Goal: Task Accomplishment & Management: Use online tool/utility

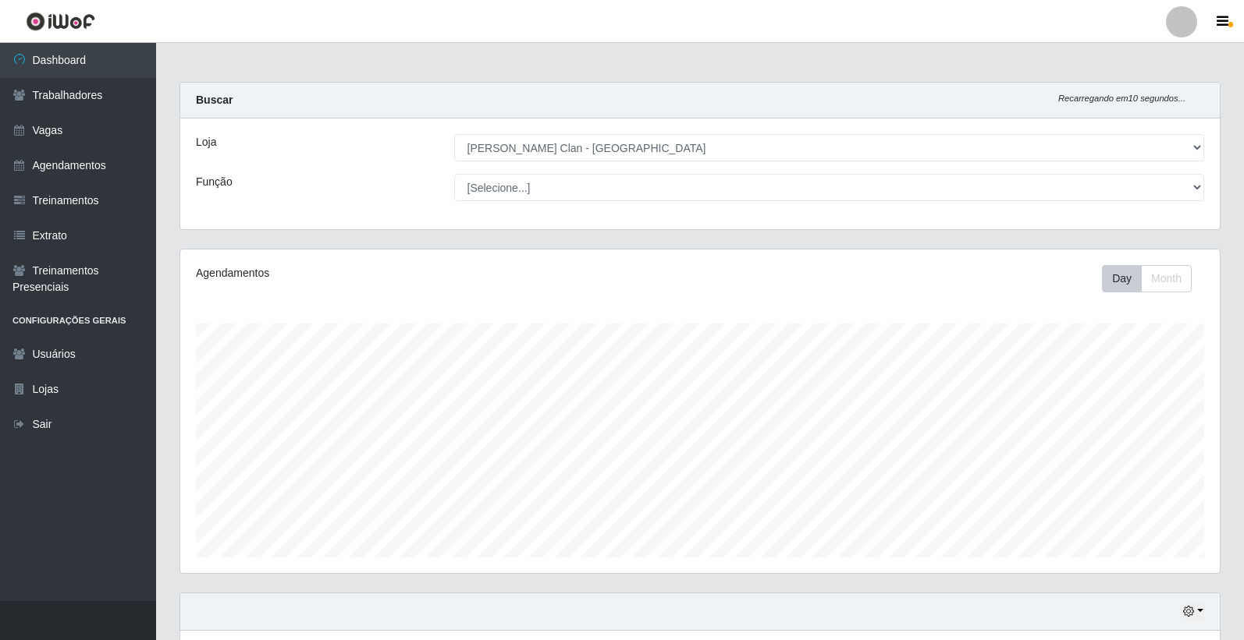
select select "452"
click at [67, 173] on link "Agendamentos" at bounding box center [78, 165] width 156 height 35
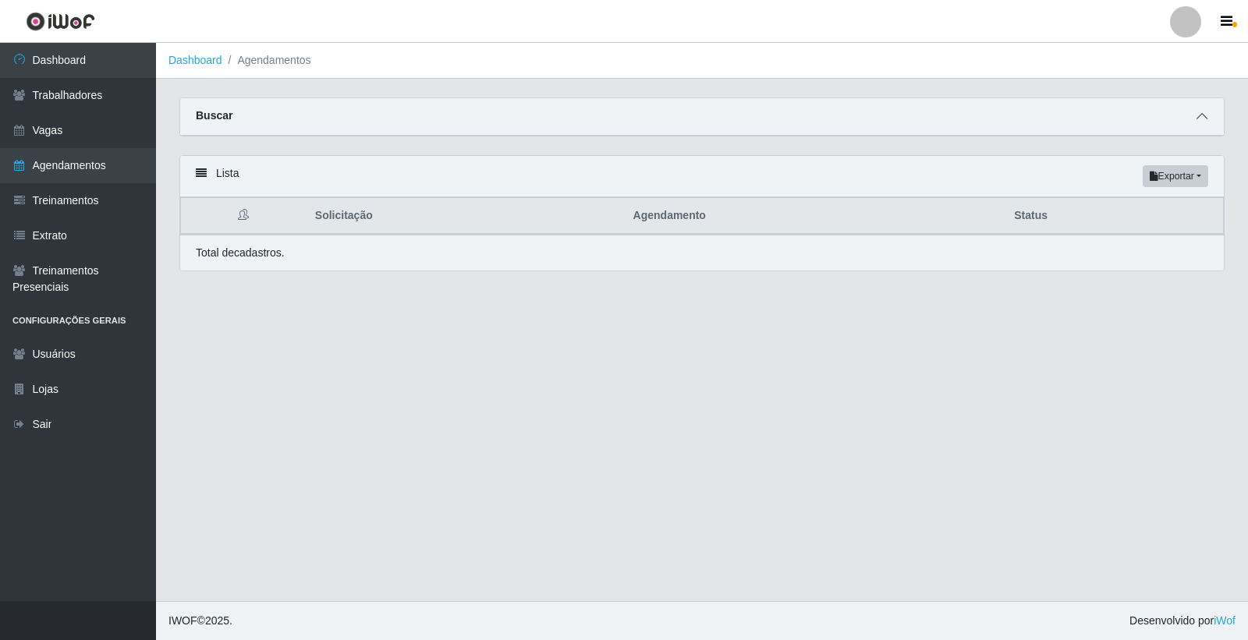
click at [1207, 123] on span at bounding box center [1202, 117] width 19 height 18
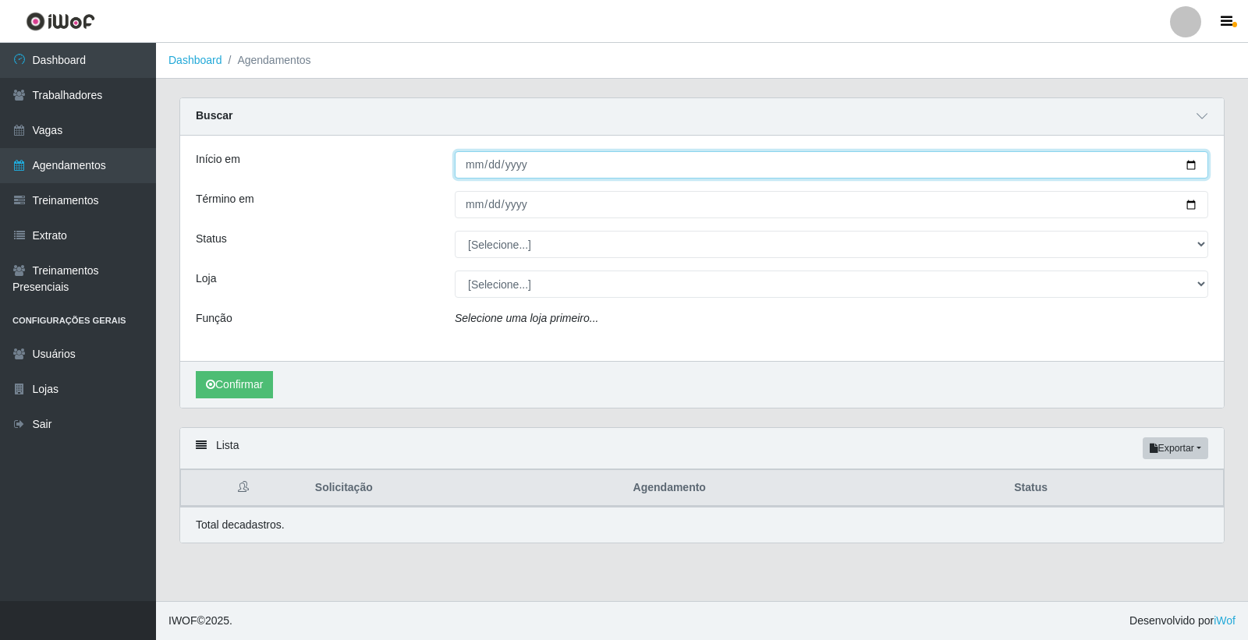
click at [476, 167] on input "Início em" at bounding box center [832, 164] width 754 height 27
type input "[DATE]"
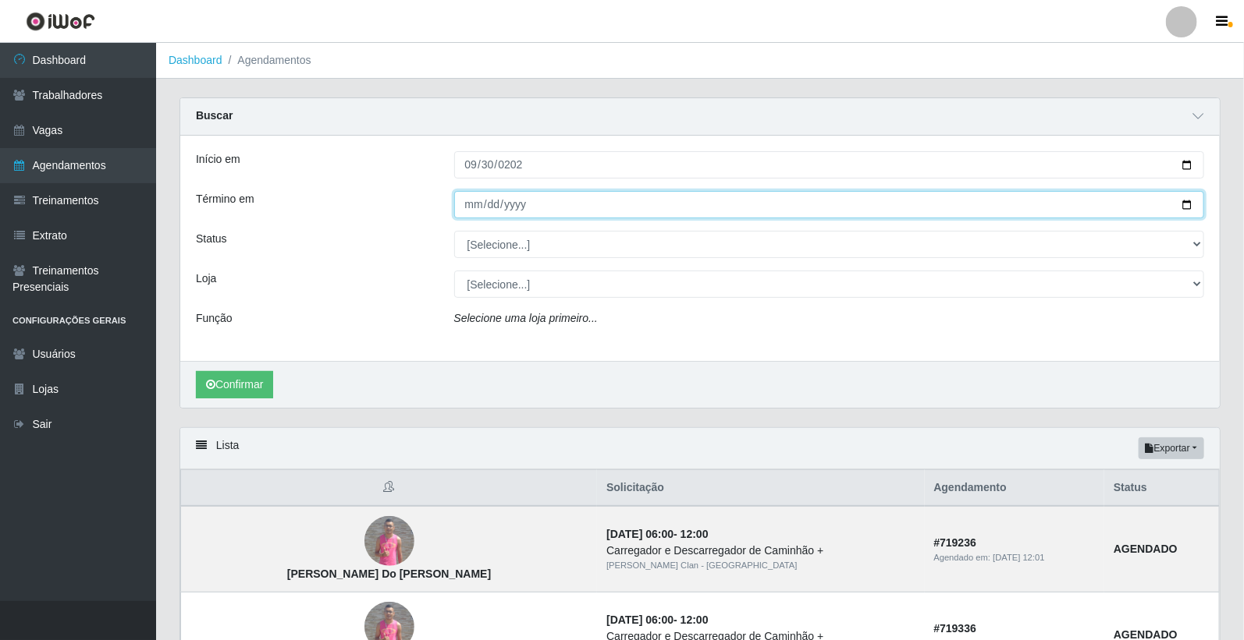
click at [470, 201] on input "Término em" at bounding box center [829, 204] width 750 height 27
type input "[DATE]"
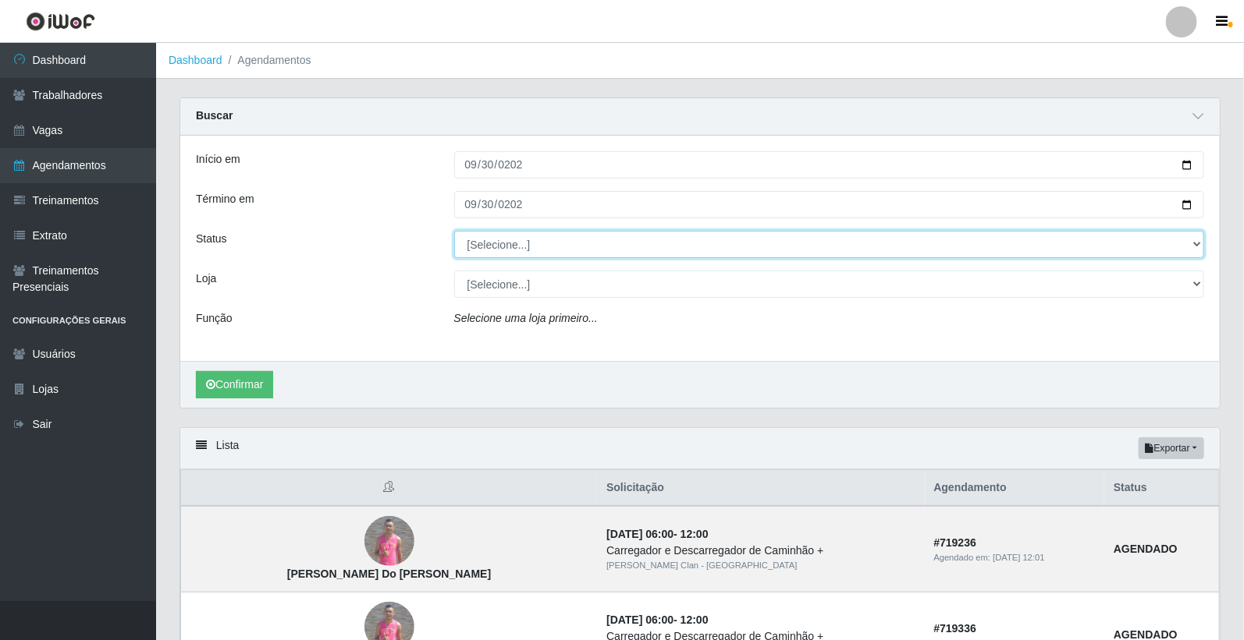
click at [539, 248] on select "[Selecione...] AGENDADO AGUARDANDO LIBERAR EM ANDAMENTO EM REVISÃO FINALIZADO C…" at bounding box center [829, 244] width 750 height 27
select select "AGENDADO"
click at [454, 231] on select "[Selecione...] AGENDADO AGUARDANDO LIBERAR EM ANDAMENTO EM REVISÃO FINALIZADO C…" at bounding box center [829, 244] width 750 height 27
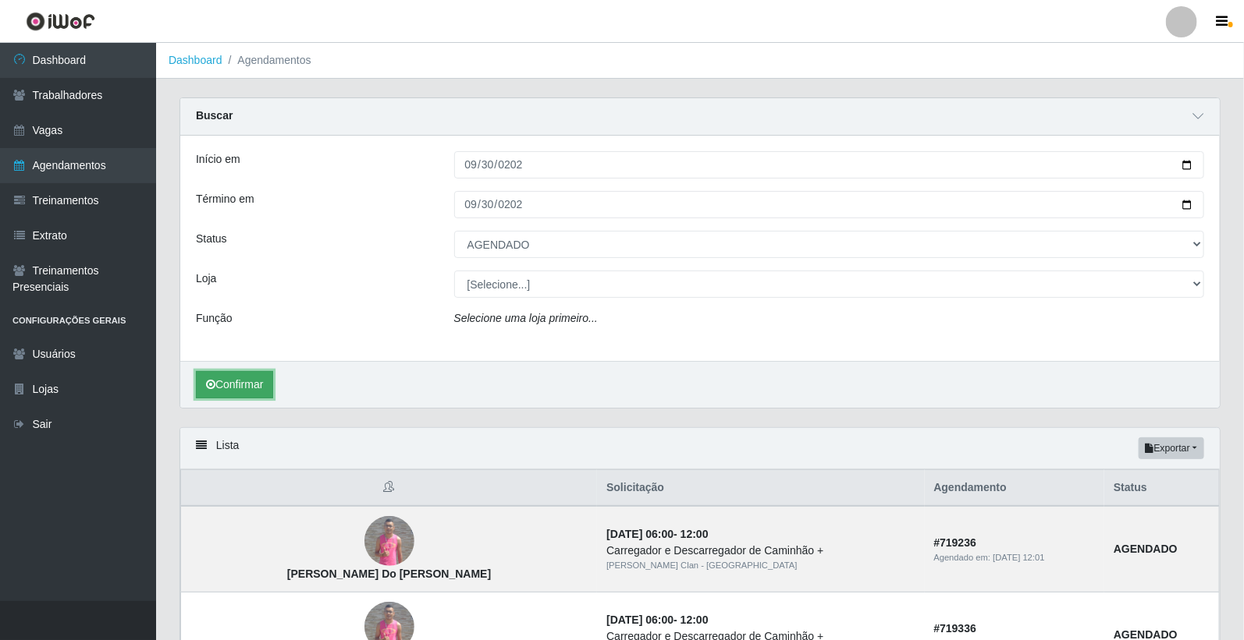
click at [224, 384] on button "Confirmar" at bounding box center [234, 384] width 77 height 27
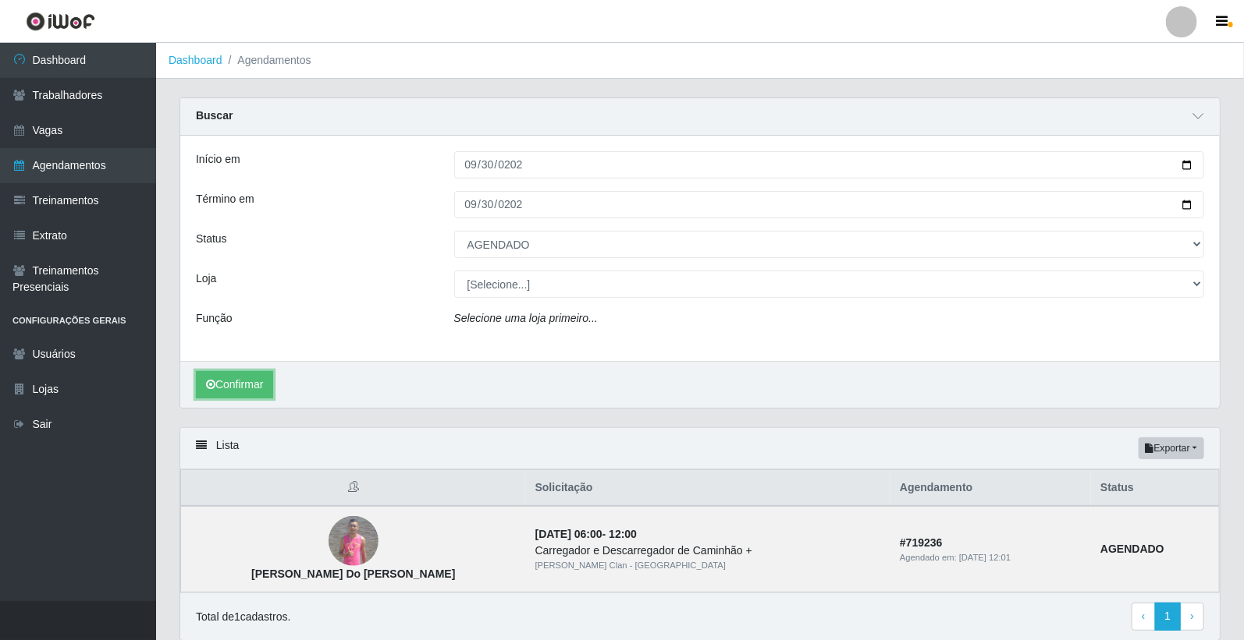
scroll to position [59, 0]
